Goal: Task Accomplishment & Management: Use online tool/utility

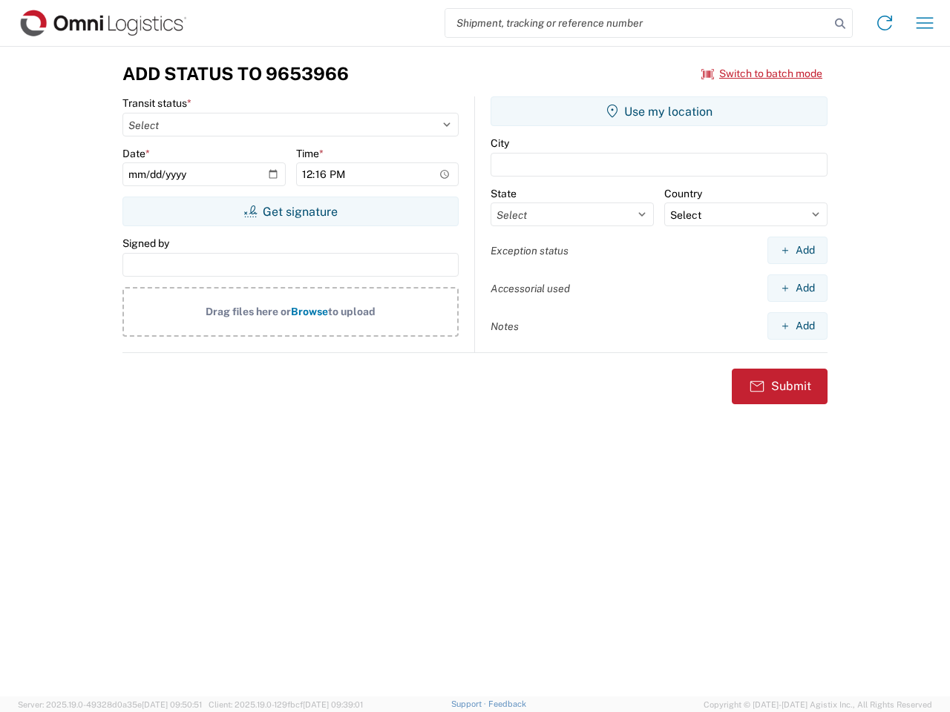
click at [637, 23] on input "search" at bounding box center [637, 23] width 384 height 28
click at [840, 24] on icon at bounding box center [840, 23] width 21 height 21
click at [884, 23] on icon at bounding box center [885, 23] width 24 height 24
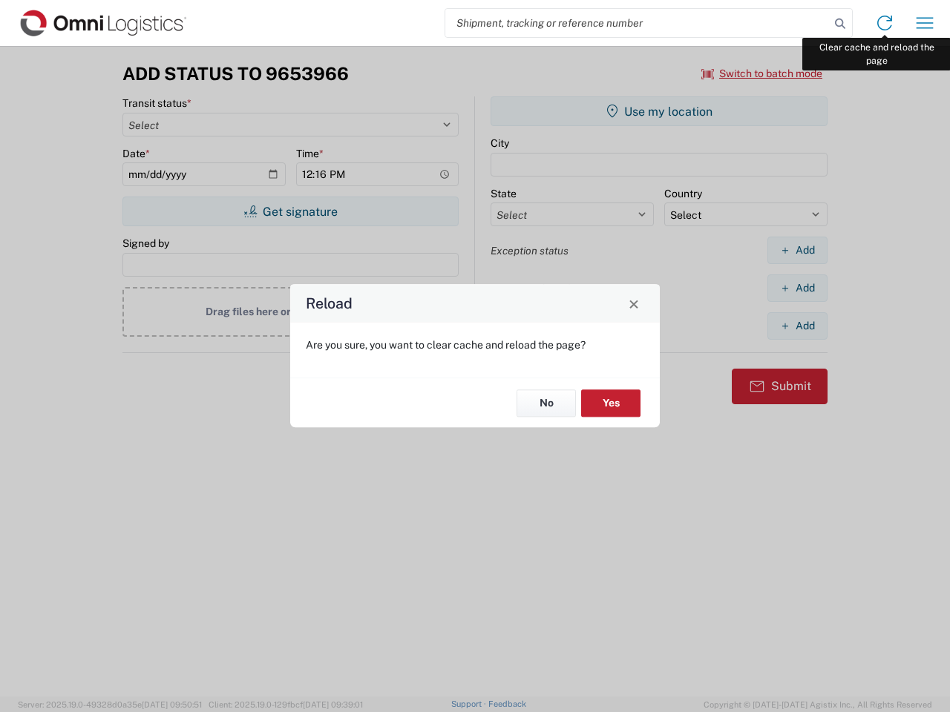
click at [925, 23] on div "Reload Are you sure, you want to clear cache and reload the page? No Yes" at bounding box center [475, 356] width 950 height 712
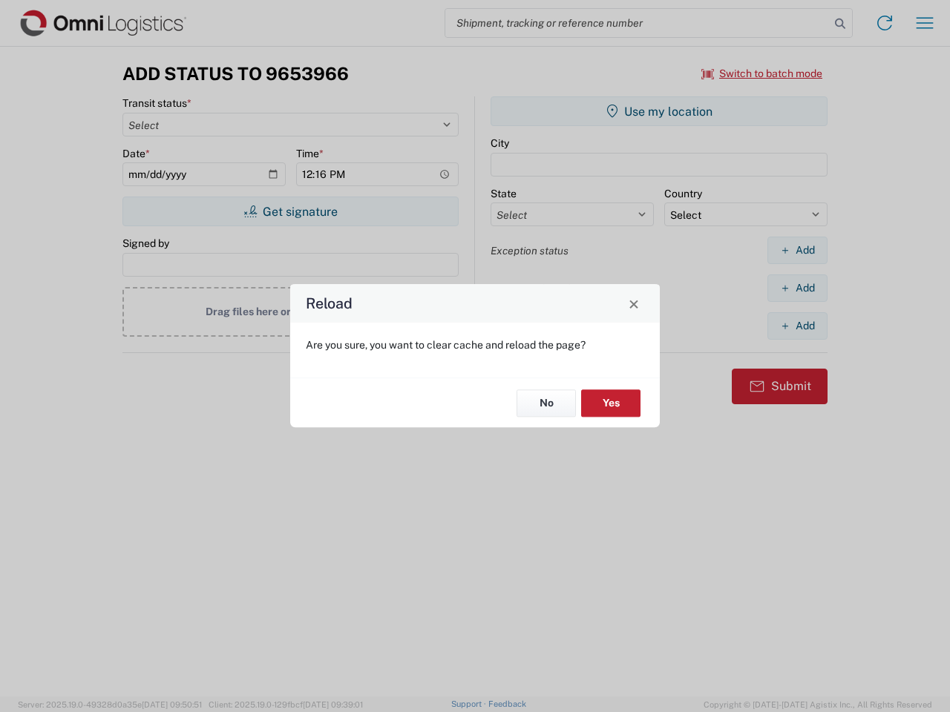
click at [762, 73] on div "Reload Are you sure, you want to clear cache and reload the page? No Yes" at bounding box center [475, 356] width 950 height 712
click at [290, 211] on div "Reload Are you sure, you want to clear cache and reload the page? No Yes" at bounding box center [475, 356] width 950 height 712
click at [659, 111] on div "Reload Are you sure, you want to clear cache and reload the page? No Yes" at bounding box center [475, 356] width 950 height 712
click at [797, 250] on div "Reload Are you sure, you want to clear cache and reload the page? No Yes" at bounding box center [475, 356] width 950 height 712
click at [797, 288] on div "Reload Are you sure, you want to clear cache and reload the page? No Yes" at bounding box center [475, 356] width 950 height 712
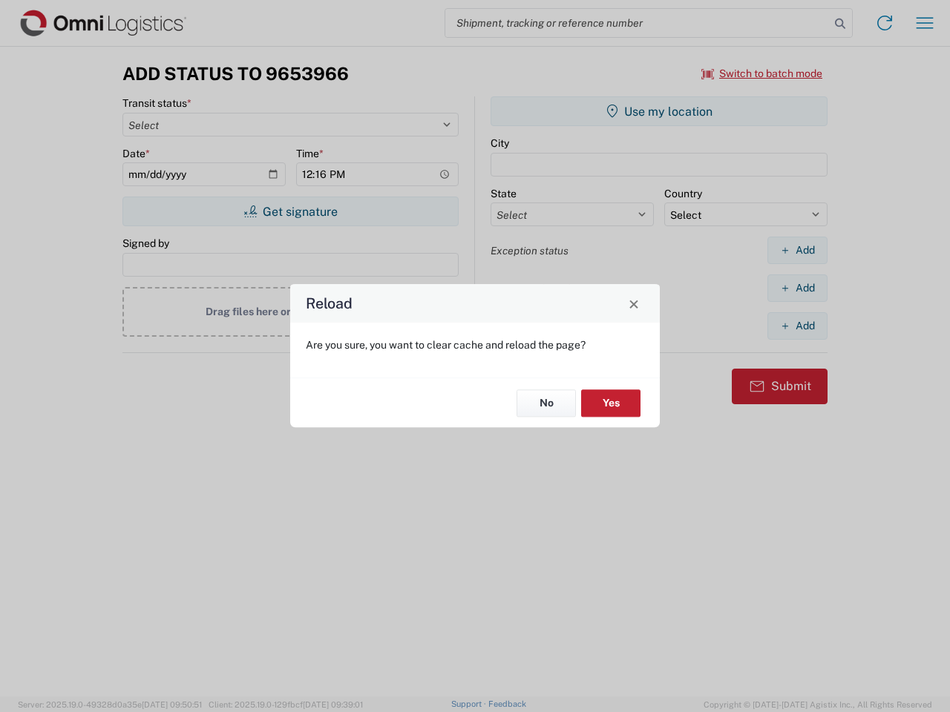
click at [797, 326] on div "Reload Are you sure, you want to clear cache and reload the page? No Yes" at bounding box center [475, 356] width 950 height 712
